Goal: Information Seeking & Learning: Learn about a topic

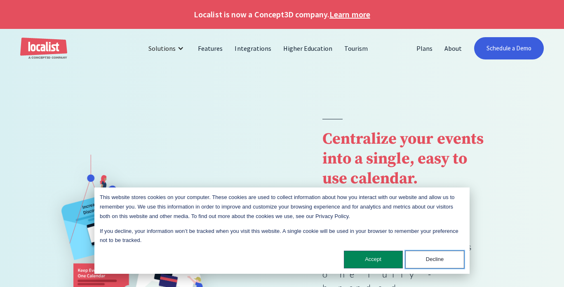
click at [425, 265] on button "Decline" at bounding box center [434, 259] width 59 height 18
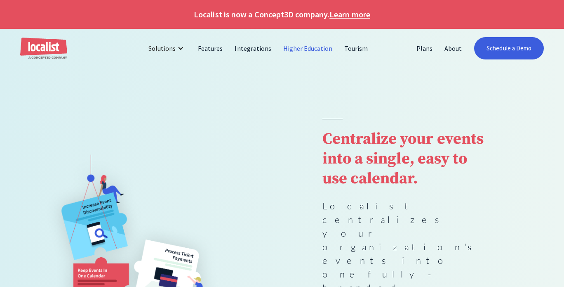
click at [300, 49] on link "Higher Education" at bounding box center [307, 48] width 61 height 20
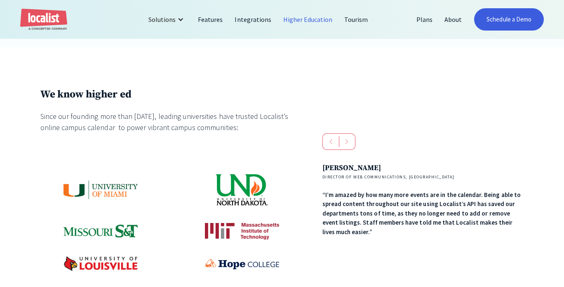
scroll to position [412, 0]
